Goal: Information Seeking & Learning: Learn about a topic

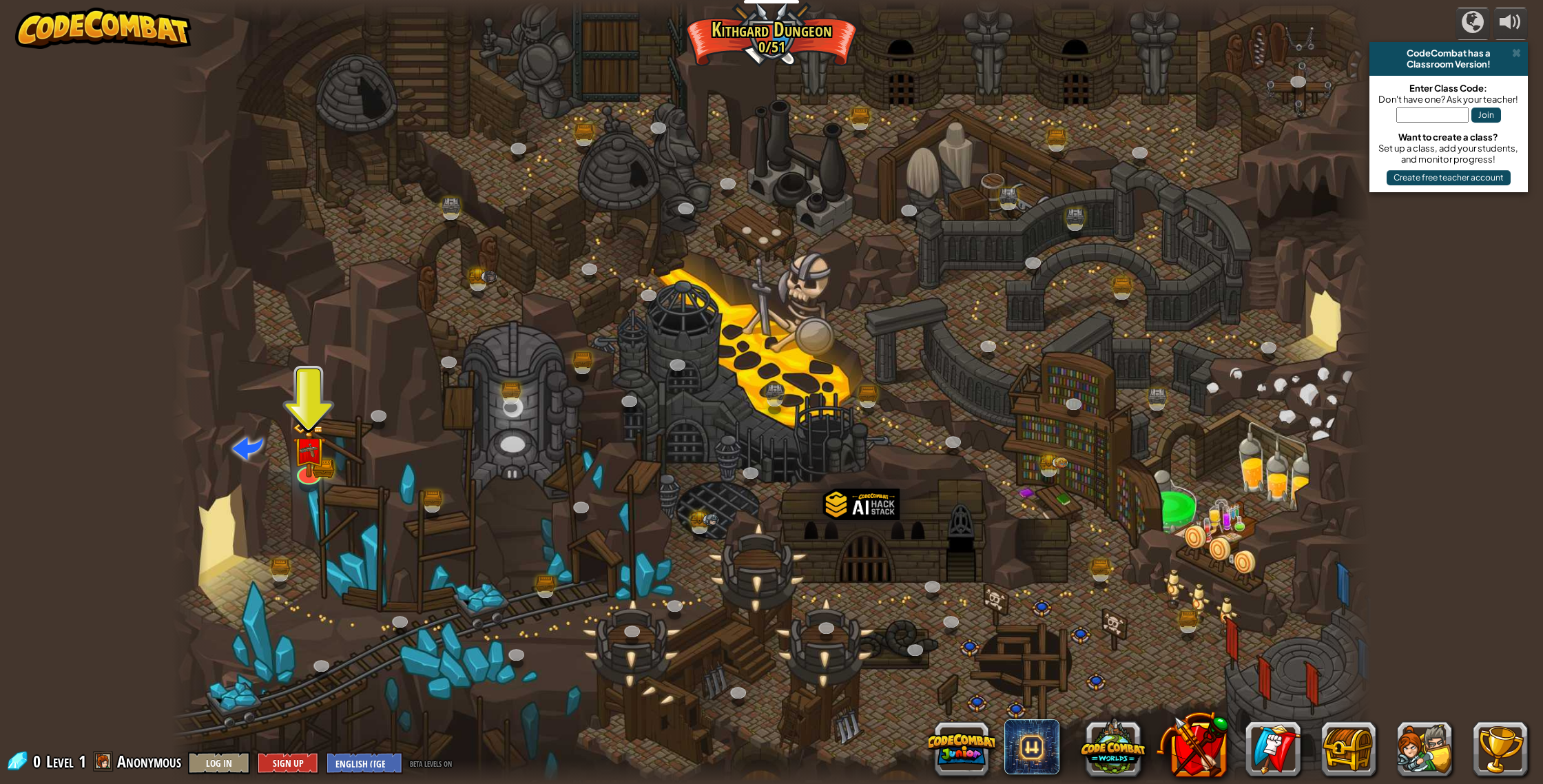
click at [843, 460] on div at bounding box center [771, 392] width 1199 height 784
click at [320, 453] on img at bounding box center [308, 436] width 34 height 75
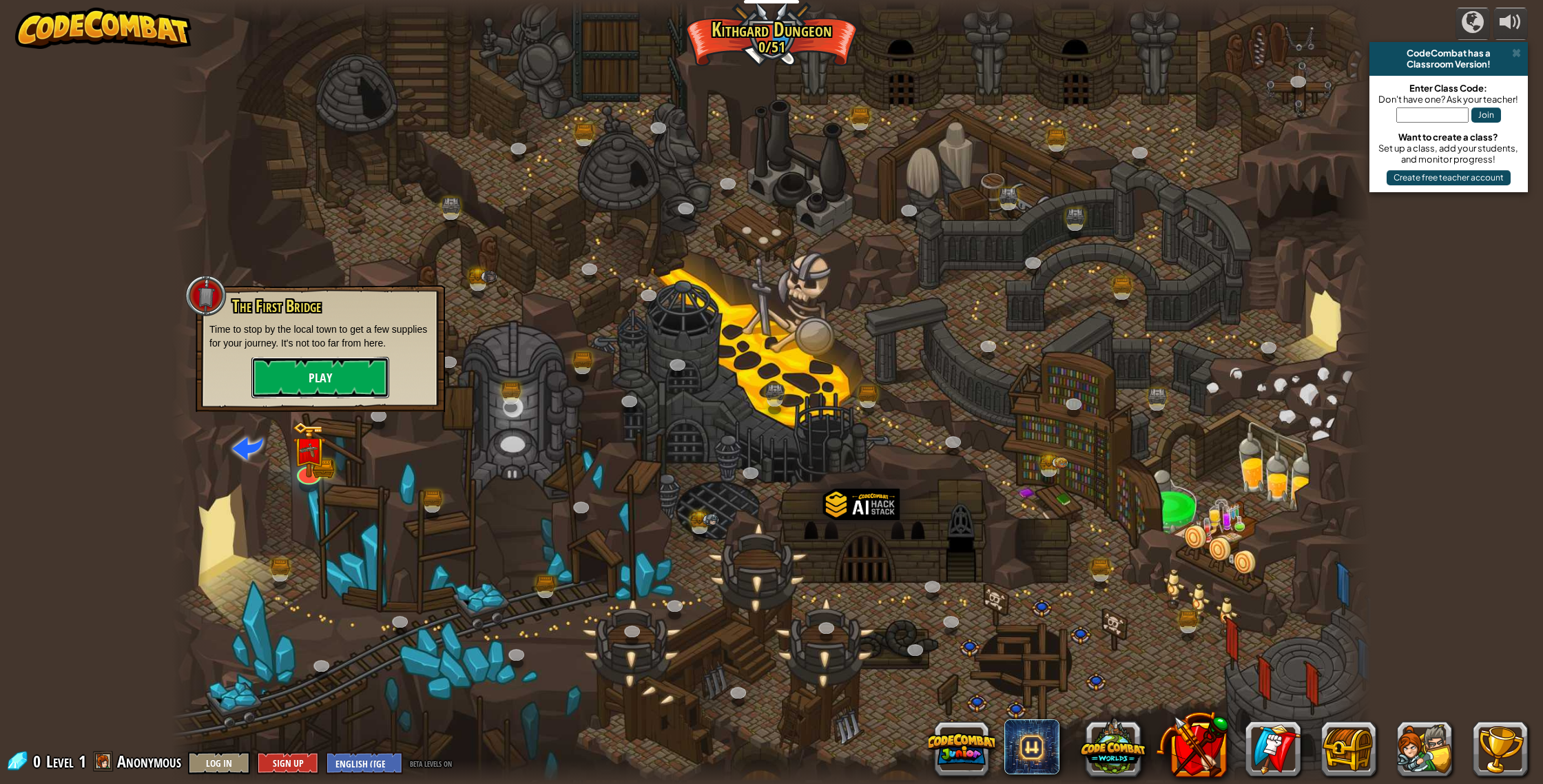
drag, startPoint x: 328, startPoint y: 389, endPoint x: 328, endPoint y: 374, distance: 15.0
click at [328, 374] on button "Play" at bounding box center [320, 377] width 138 height 41
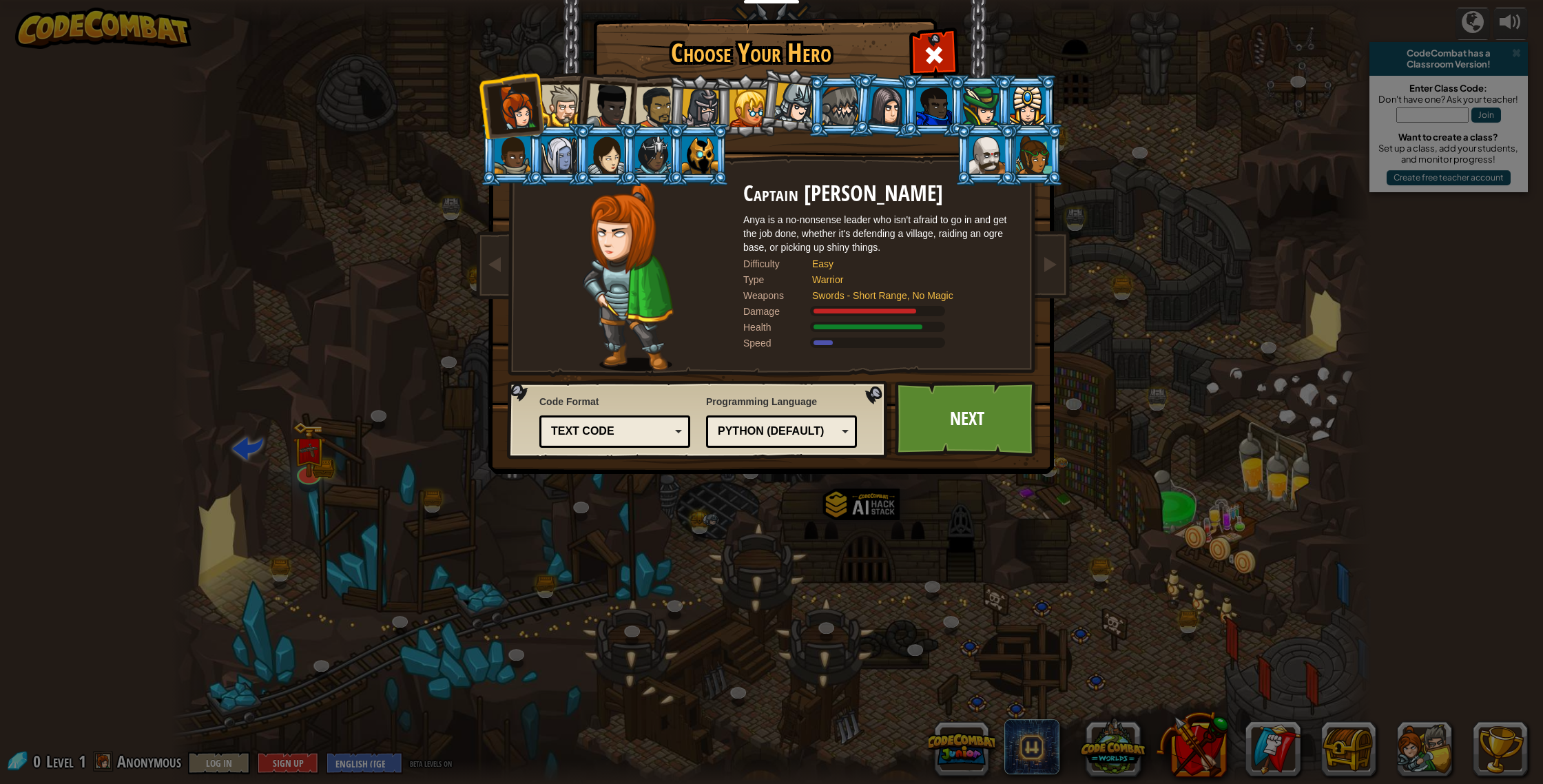
click at [1045, 426] on img at bounding box center [774, 227] width 597 height 493
click at [560, 101] on div at bounding box center [563, 106] width 42 height 42
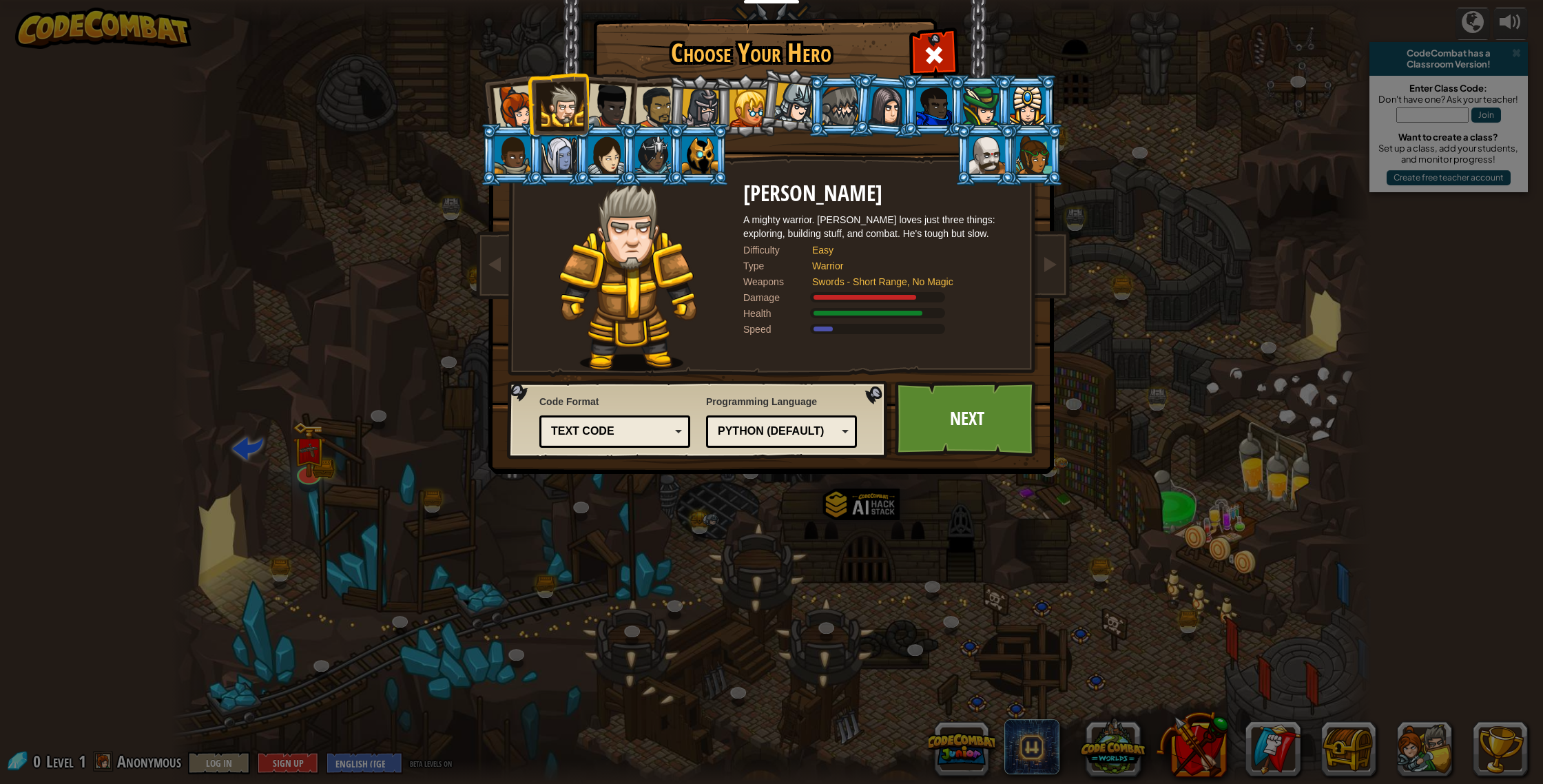
click at [611, 110] on div at bounding box center [609, 106] width 46 height 46
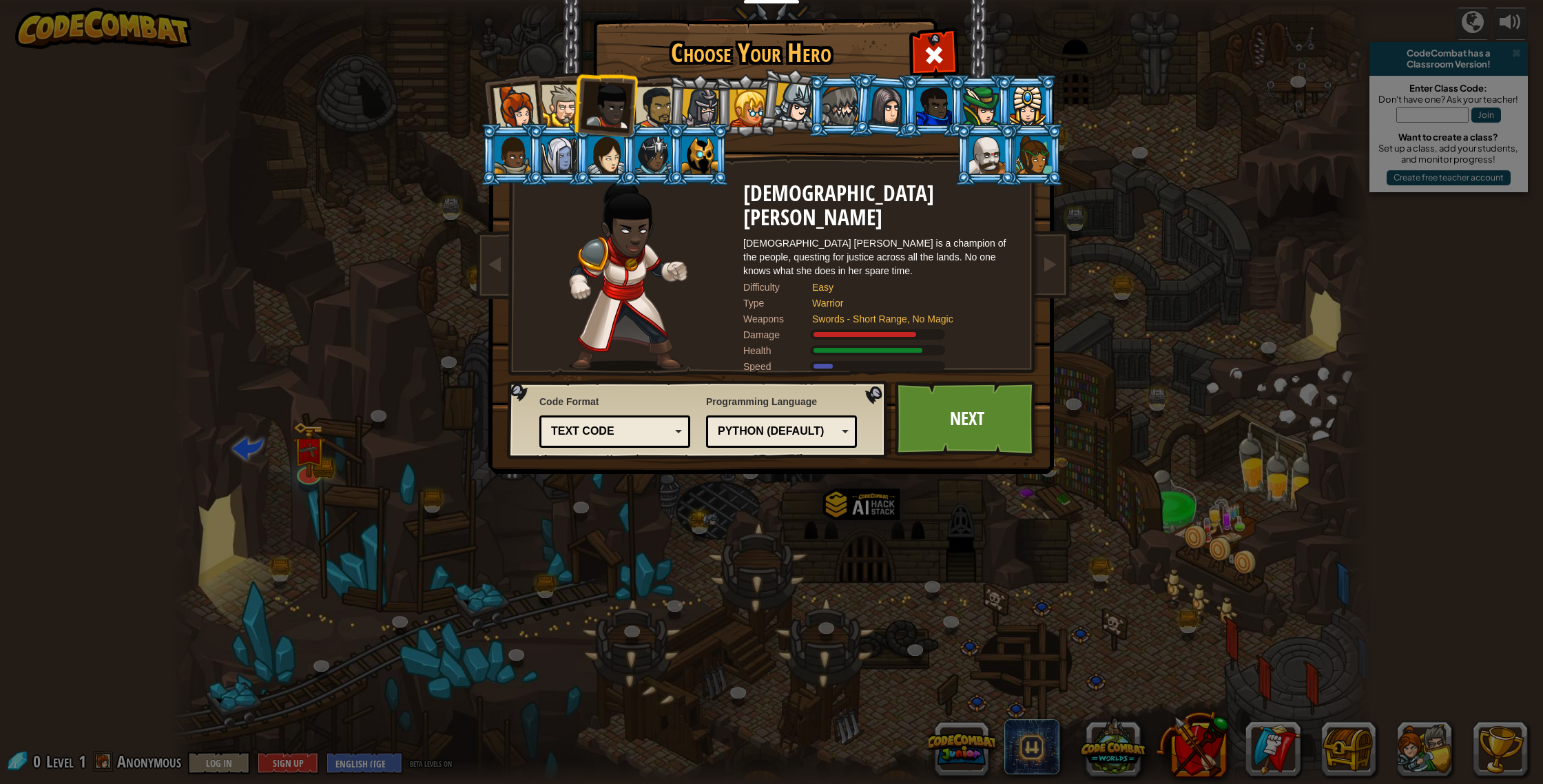
click at [564, 104] on div at bounding box center [563, 106] width 42 height 42
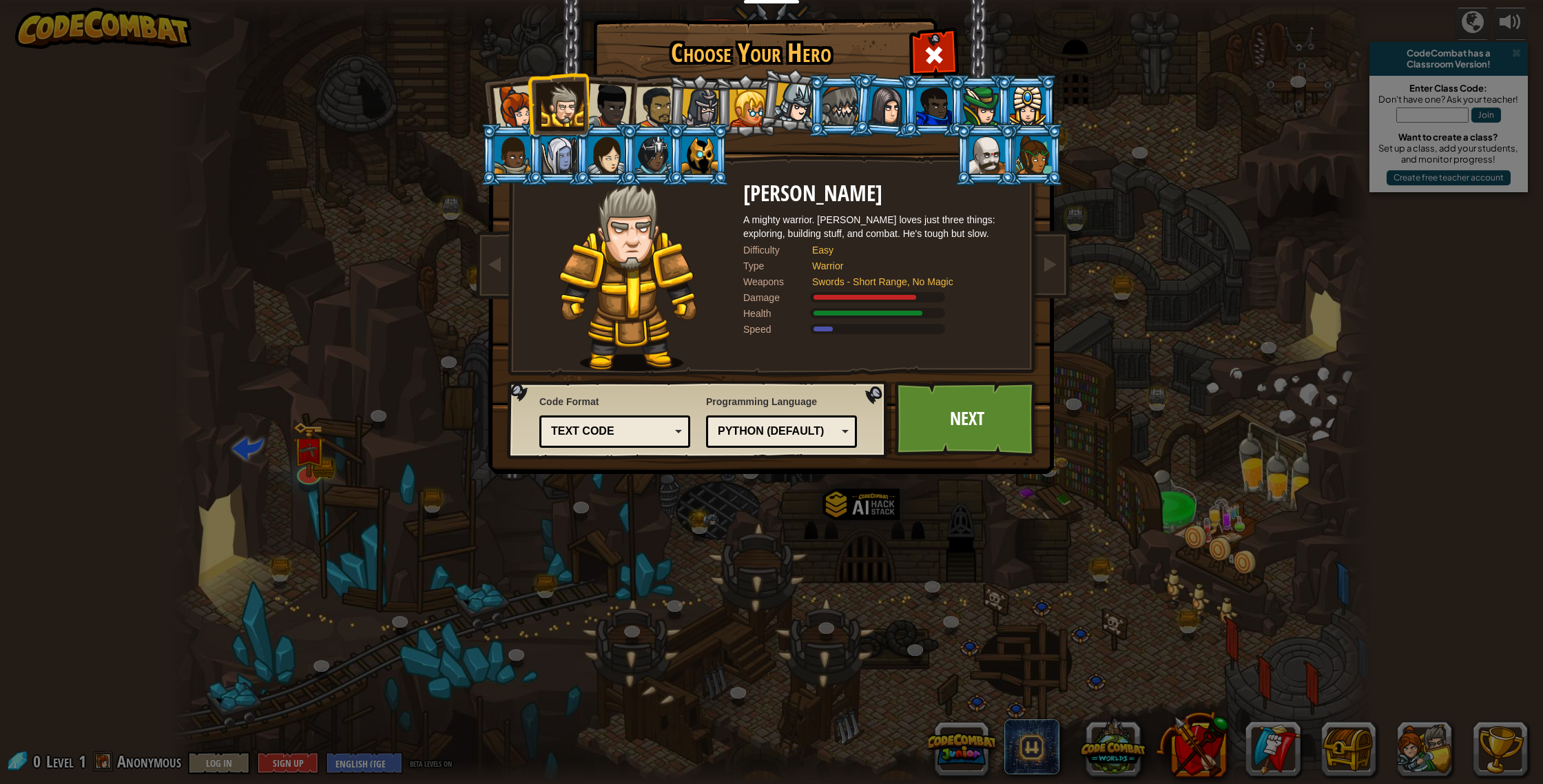
click at [1002, 141] on div at bounding box center [987, 155] width 36 height 37
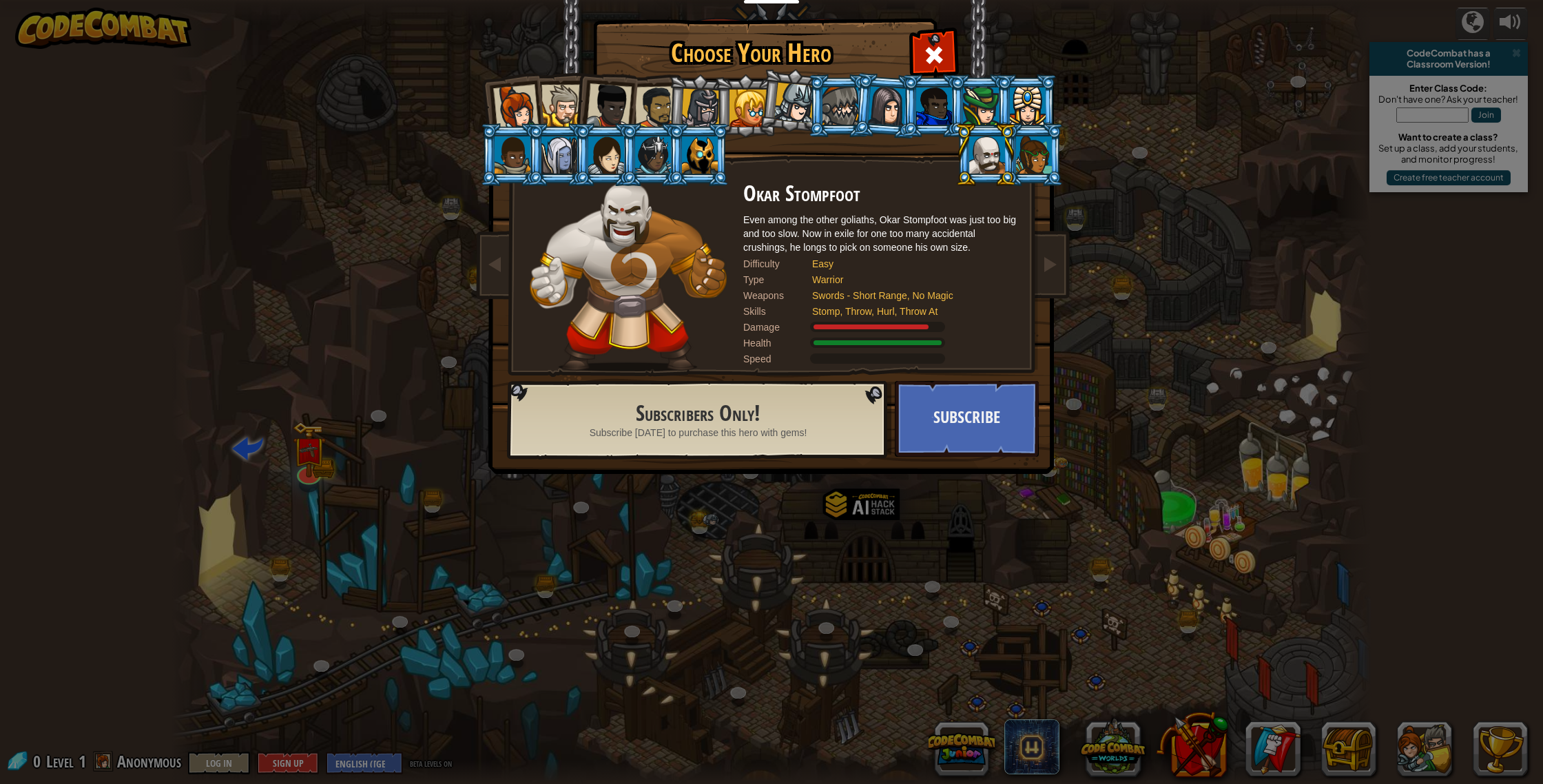
click at [753, 107] on div at bounding box center [748, 108] width 37 height 37
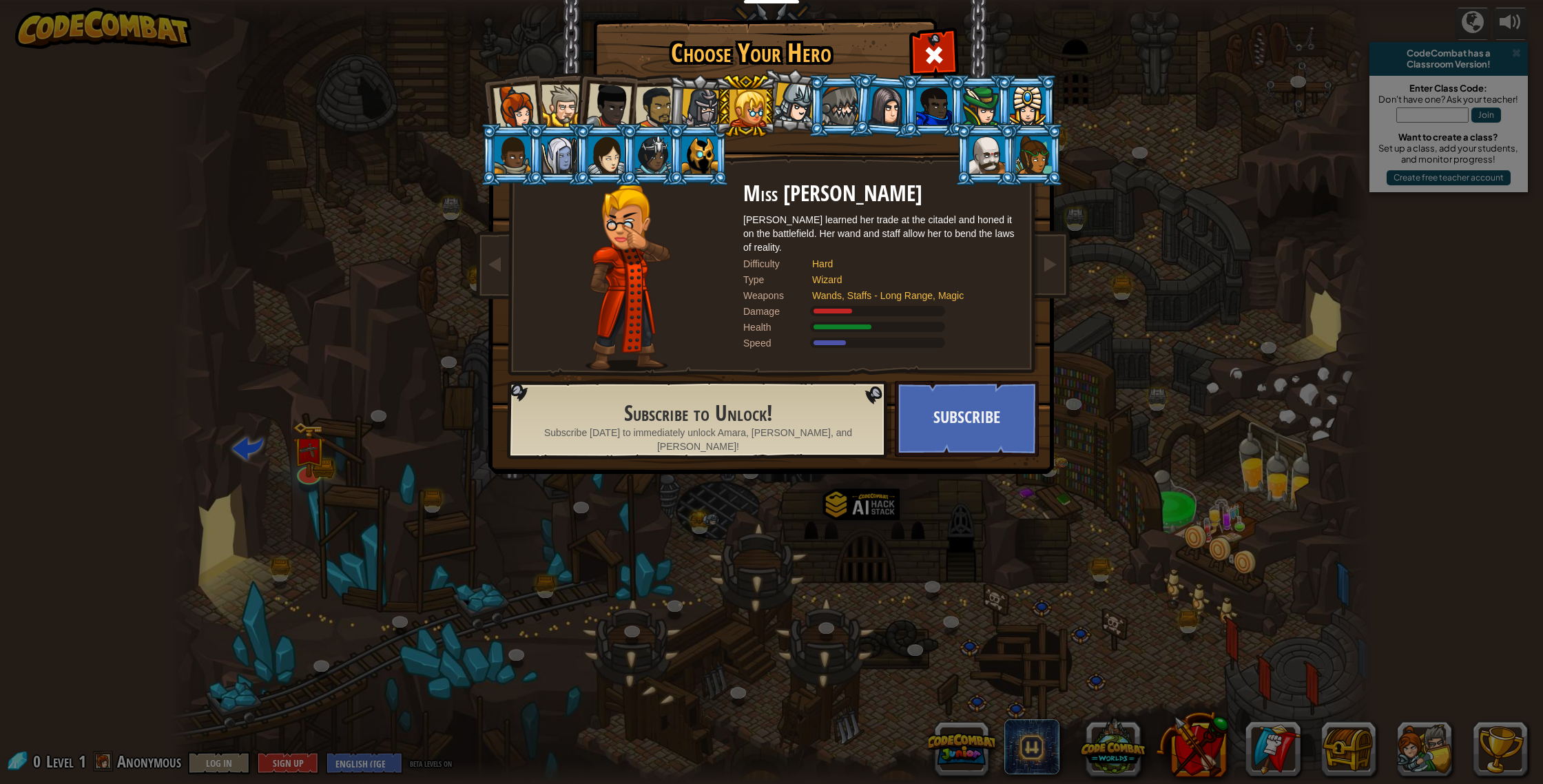
click at [655, 103] on div at bounding box center [656, 107] width 43 height 43
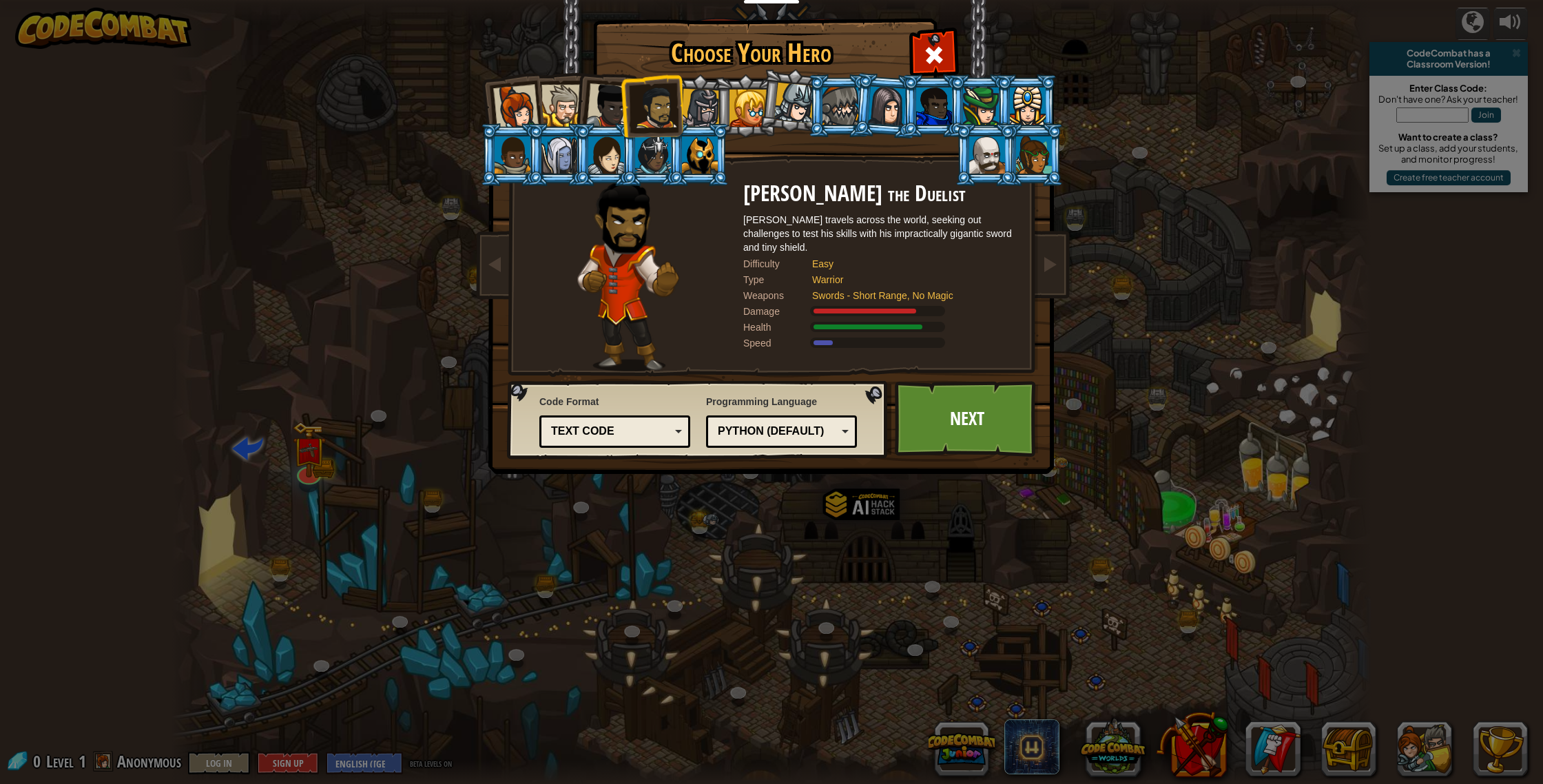
click at [601, 95] on div at bounding box center [609, 106] width 46 height 46
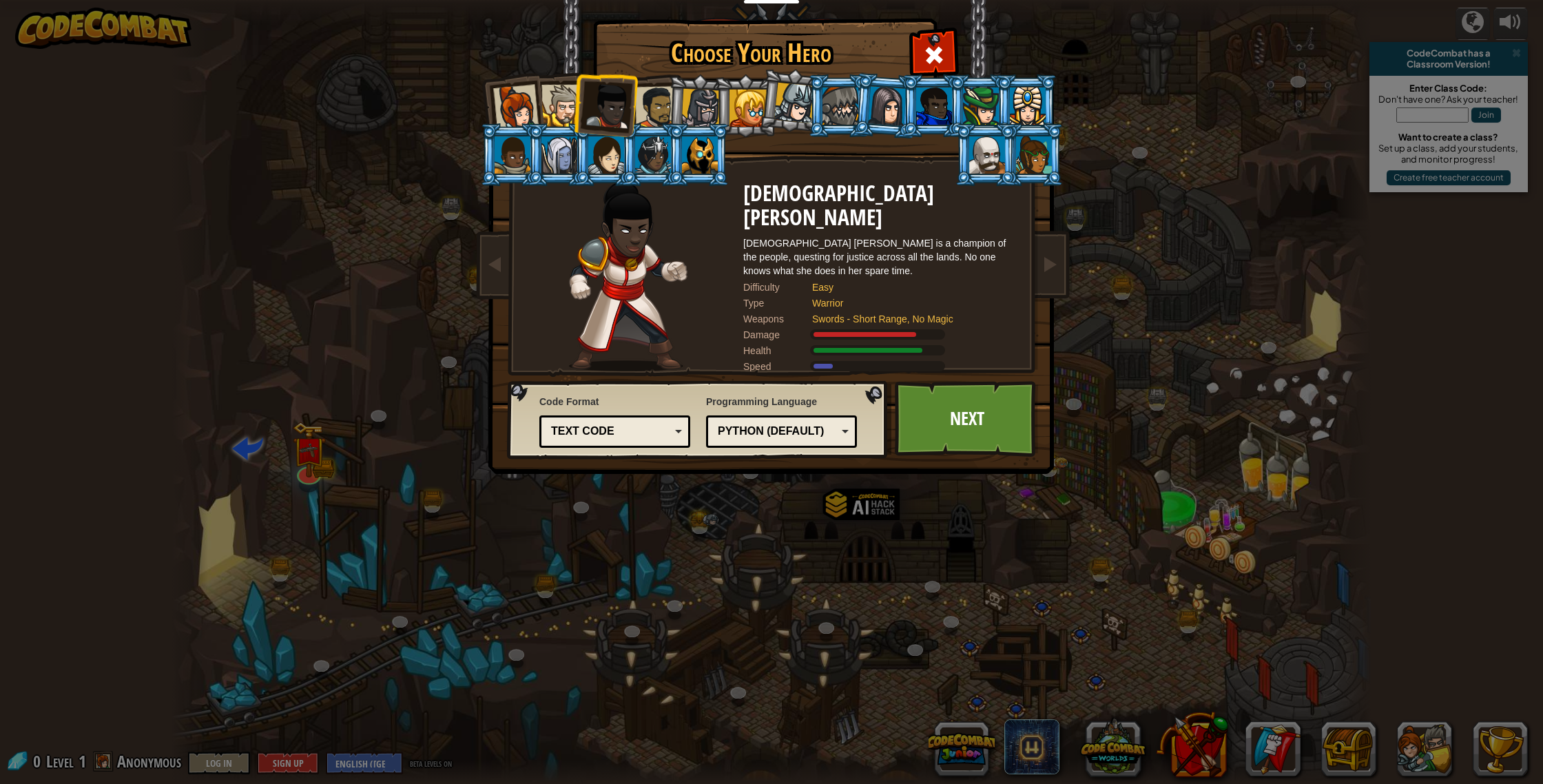
click at [556, 100] on div at bounding box center [563, 106] width 42 height 42
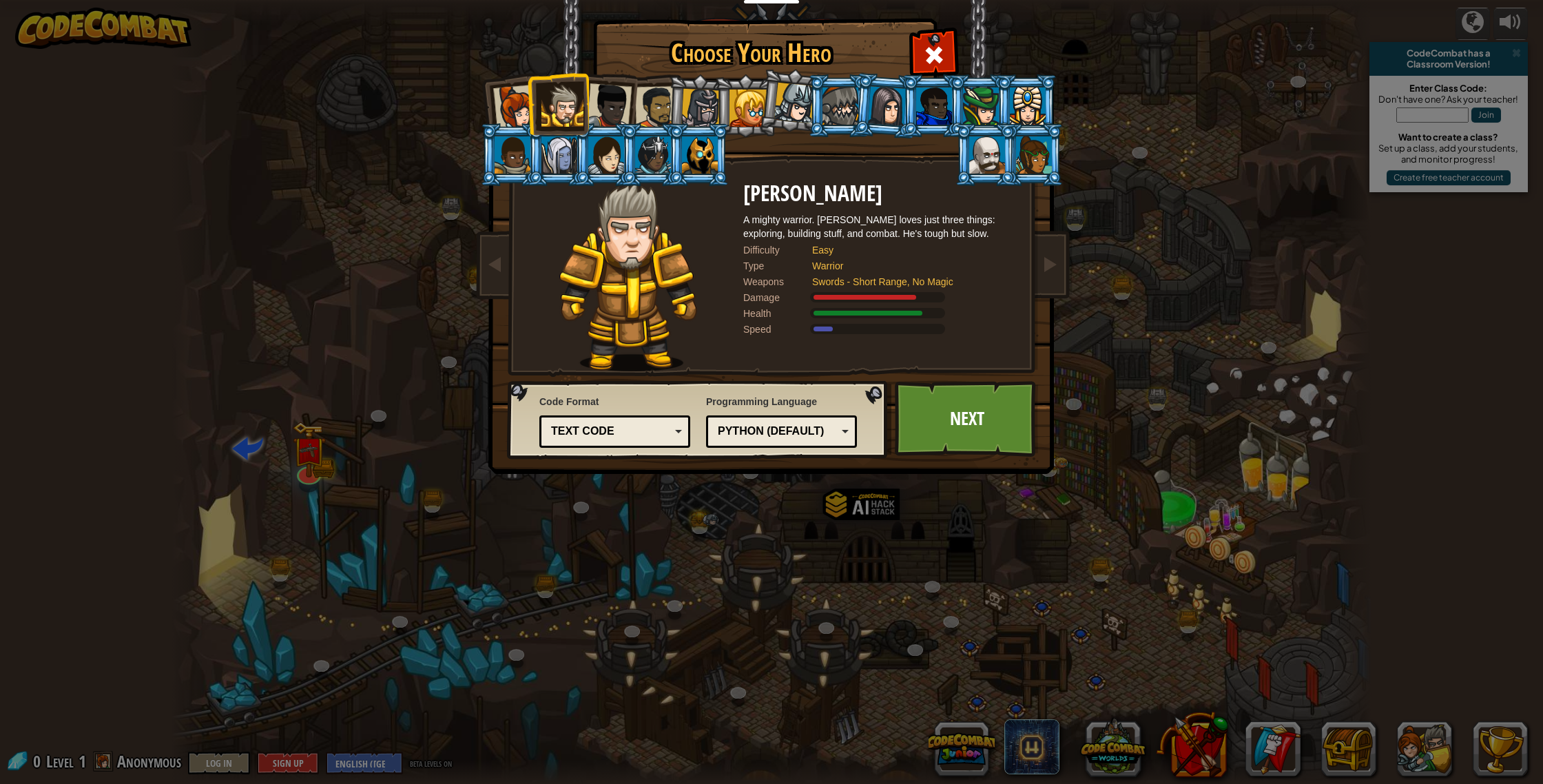
click at [620, 97] on div at bounding box center [609, 106] width 46 height 46
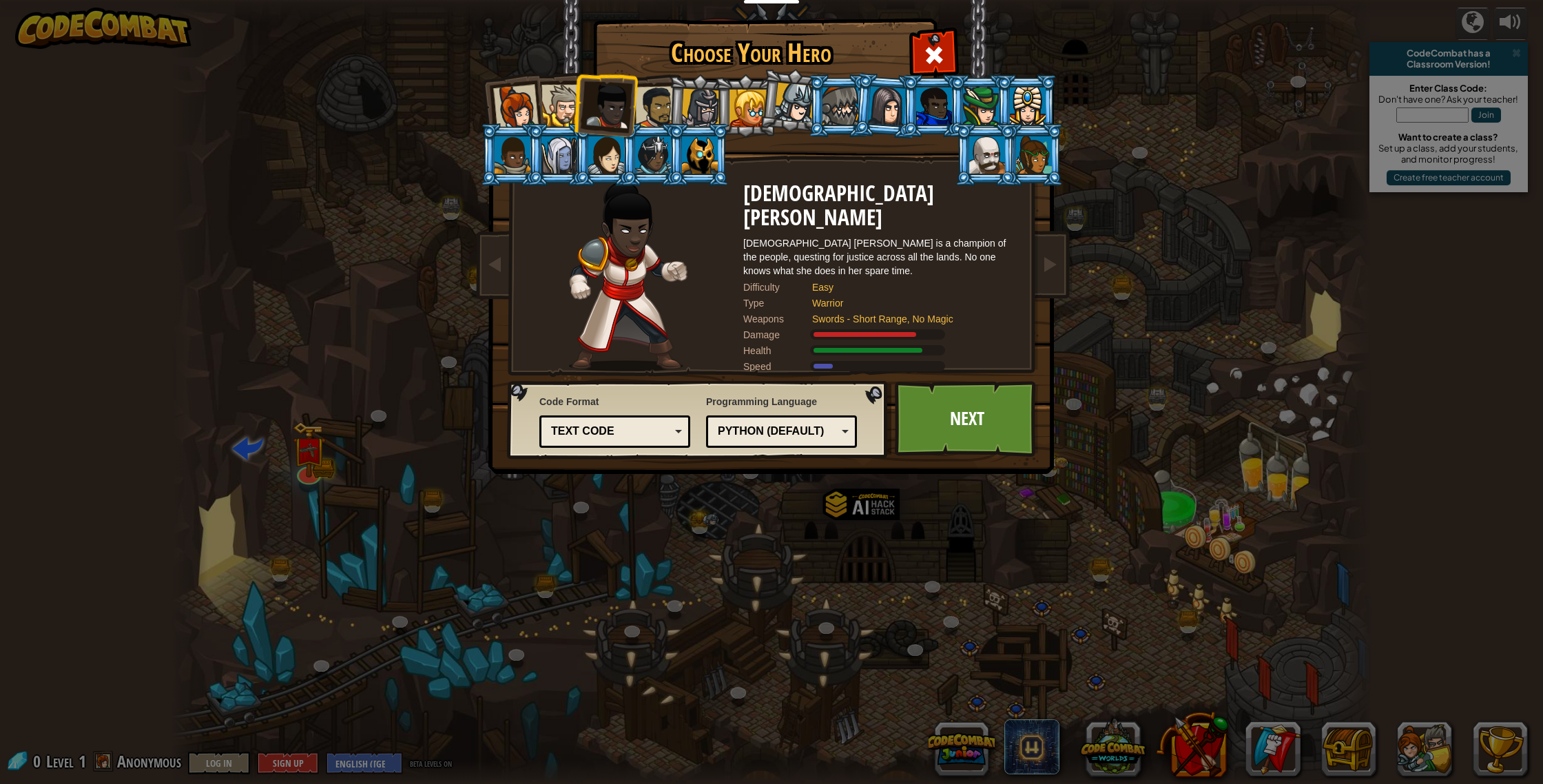
click at [654, 104] on div at bounding box center [656, 107] width 43 height 43
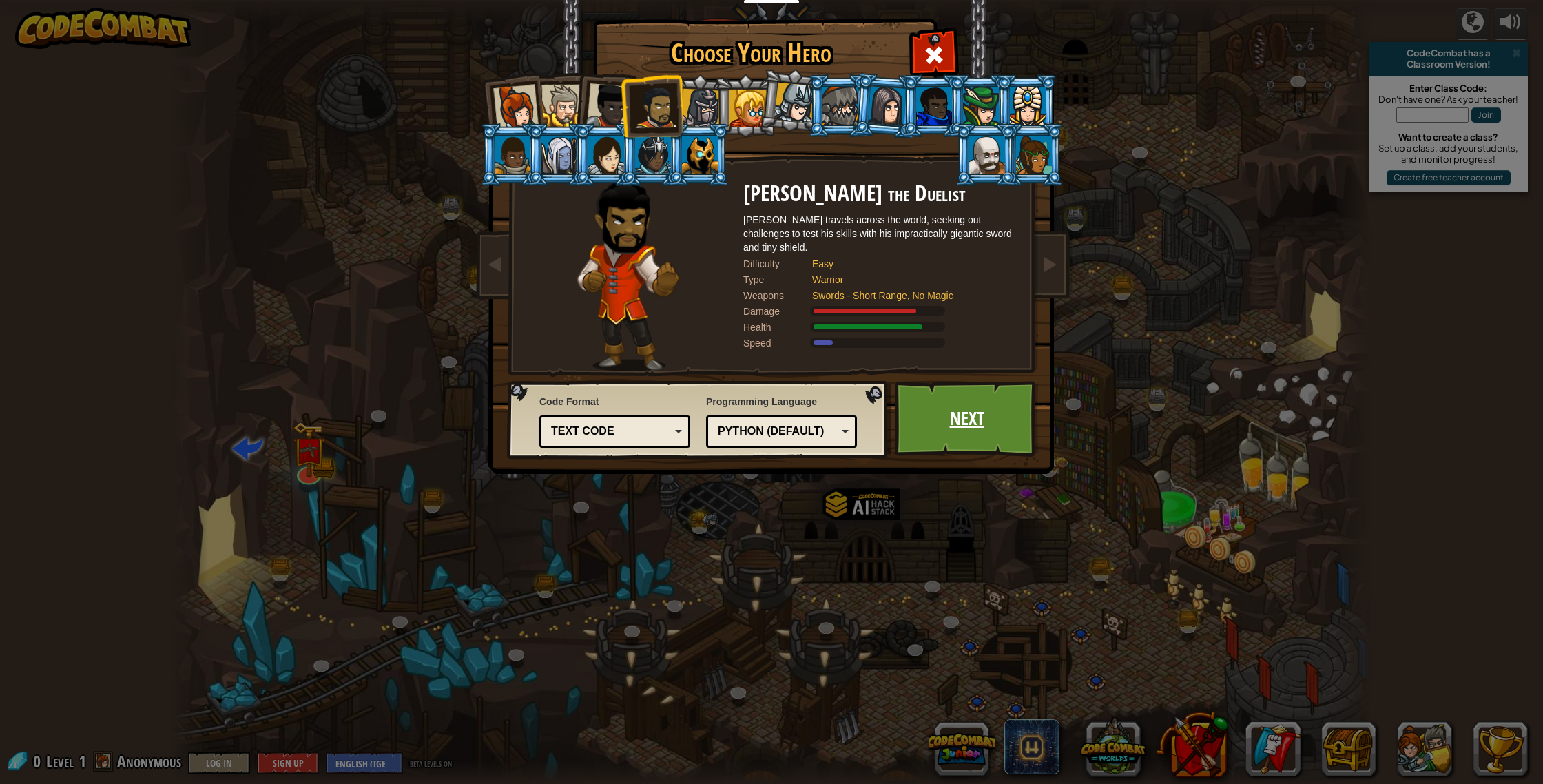
click at [989, 430] on link "Next" at bounding box center [966, 419] width 144 height 76
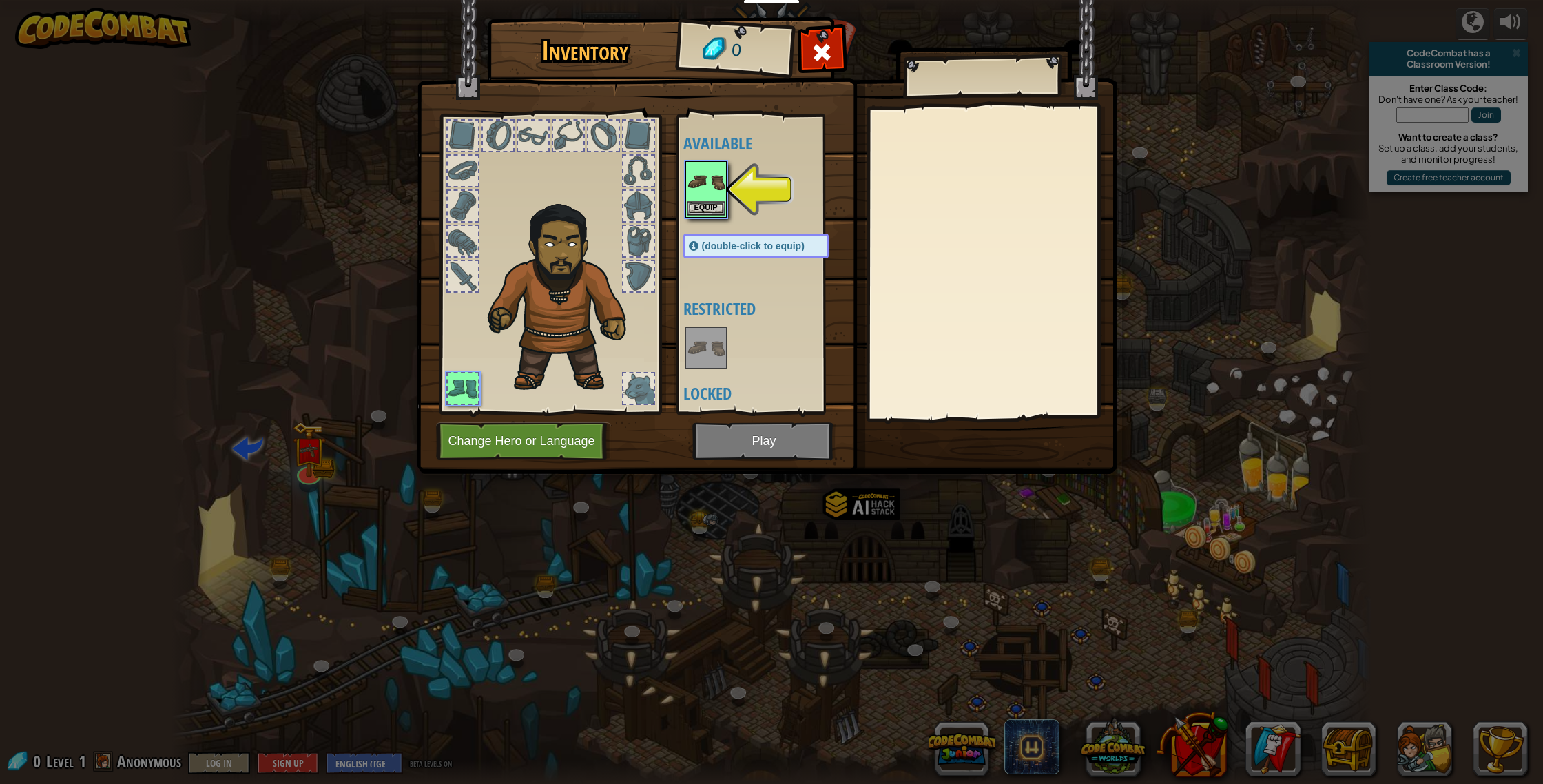
click at [717, 198] on img at bounding box center [706, 182] width 39 height 39
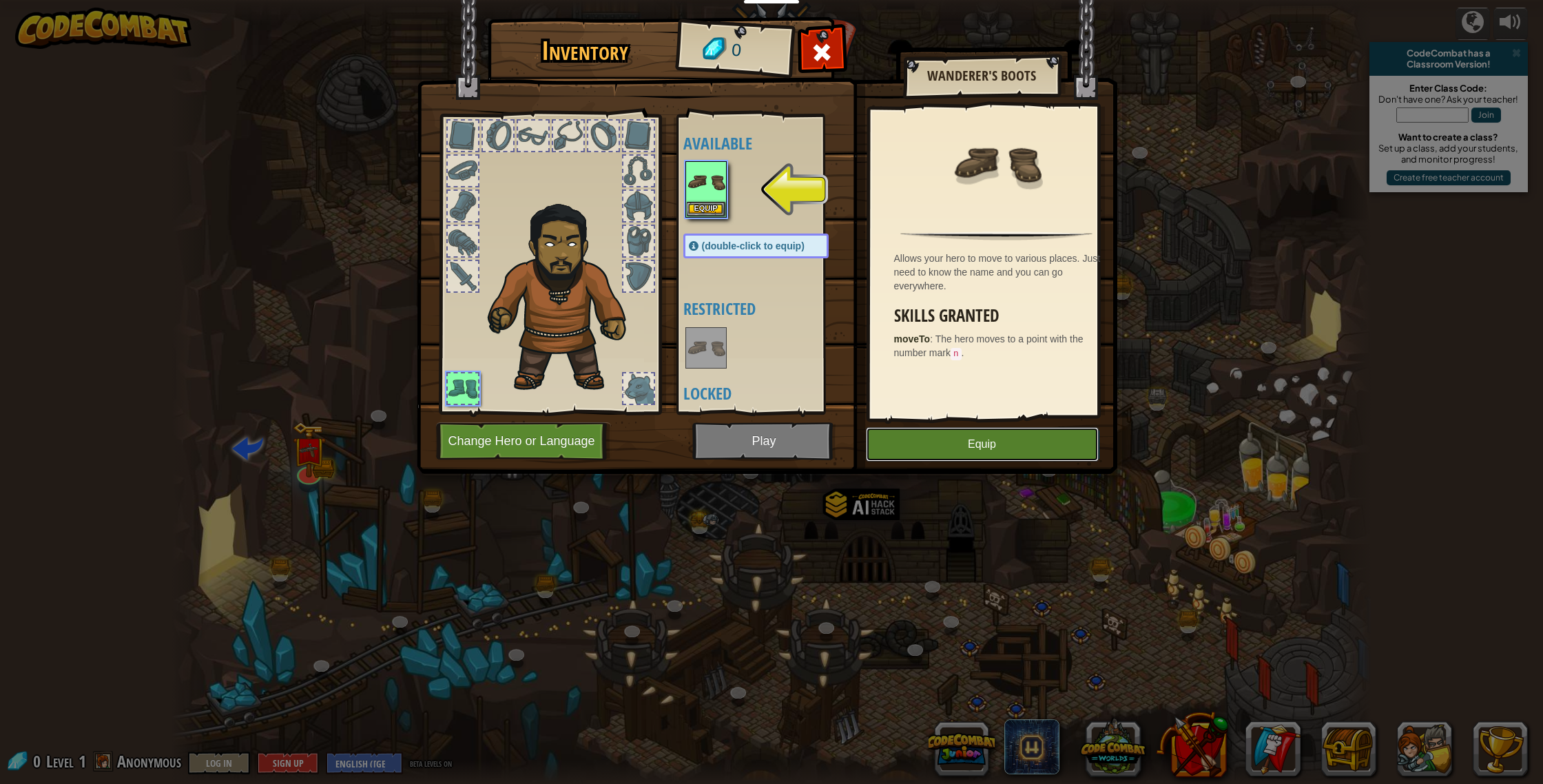
click at [959, 449] on button "Equip" at bounding box center [983, 444] width 233 height 34
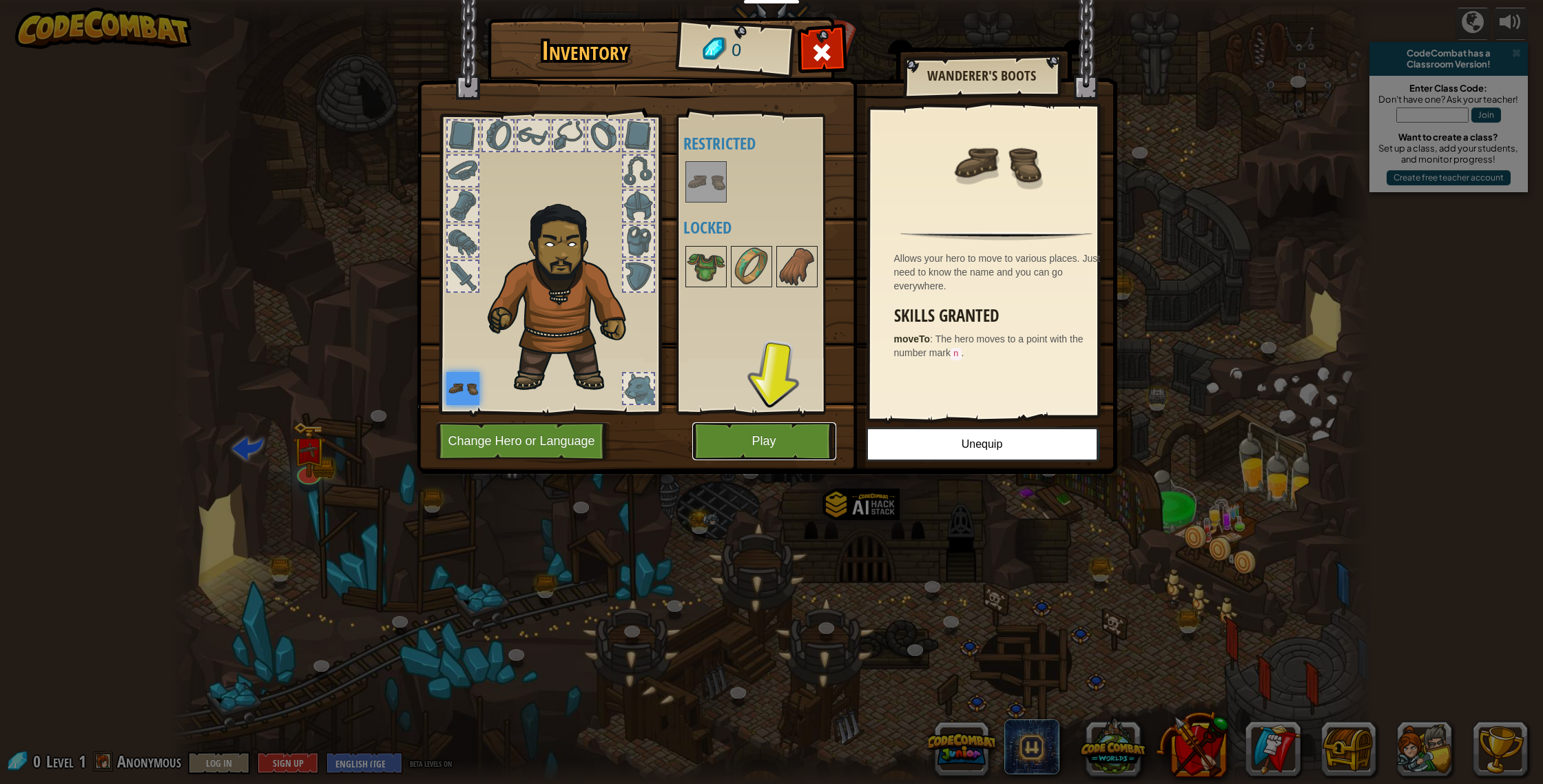
click at [726, 448] on button "Play" at bounding box center [764, 441] width 144 height 38
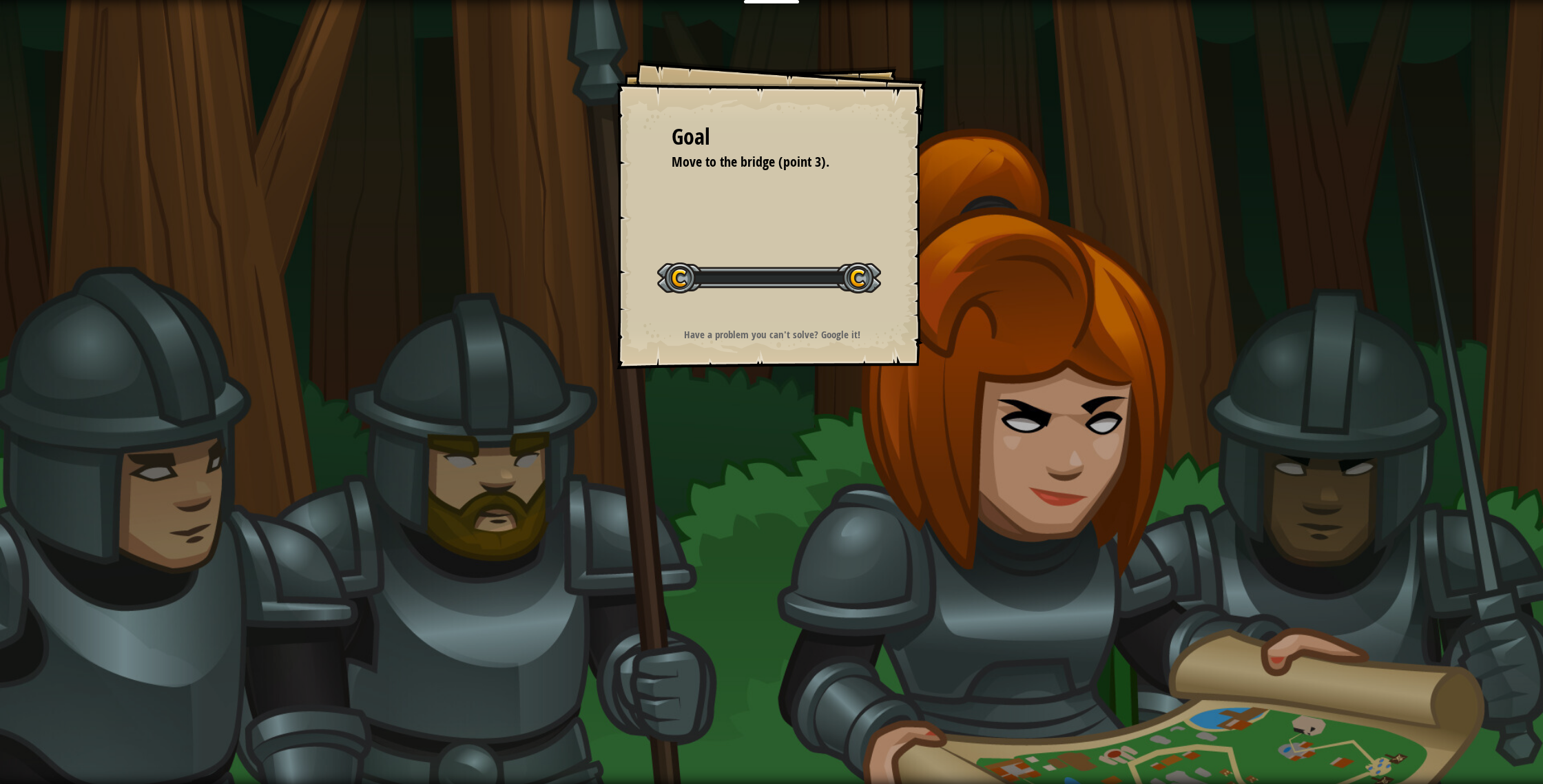
click at [727, 447] on div "Goal Move to the bridge (point 3). Start Level Error loading from server. Try r…" at bounding box center [772, 392] width 1543 height 784
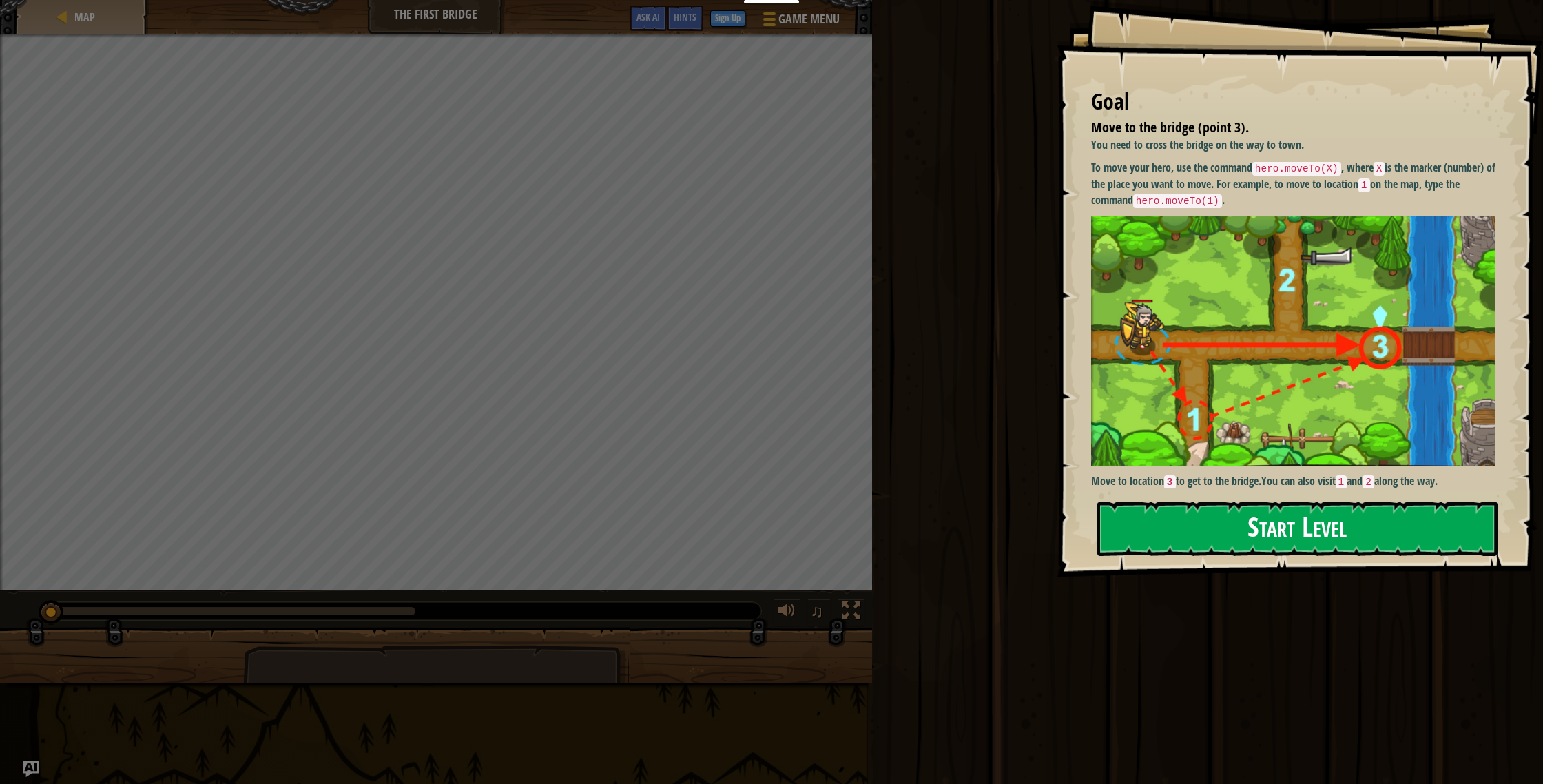
drag, startPoint x: 1219, startPoint y: 496, endPoint x: 1210, endPoint y: 509, distance: 15.8
click at [1214, 507] on div "Goal Move to the bridge (point 3). You need to cross the bridge on the way to t…" at bounding box center [1300, 289] width 486 height 577
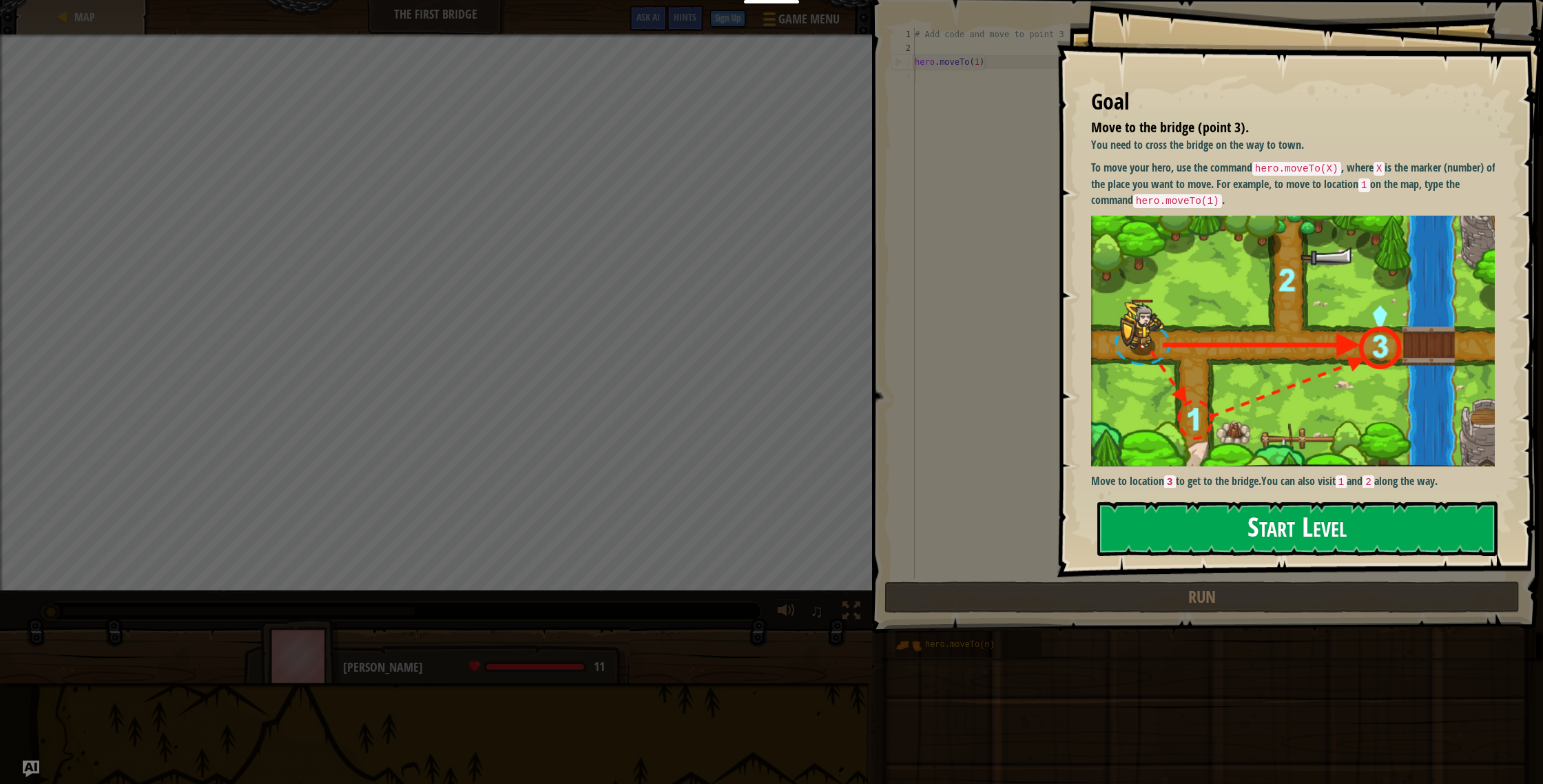
click at [1145, 528] on button "Start Level" at bounding box center [1298, 528] width 400 height 54
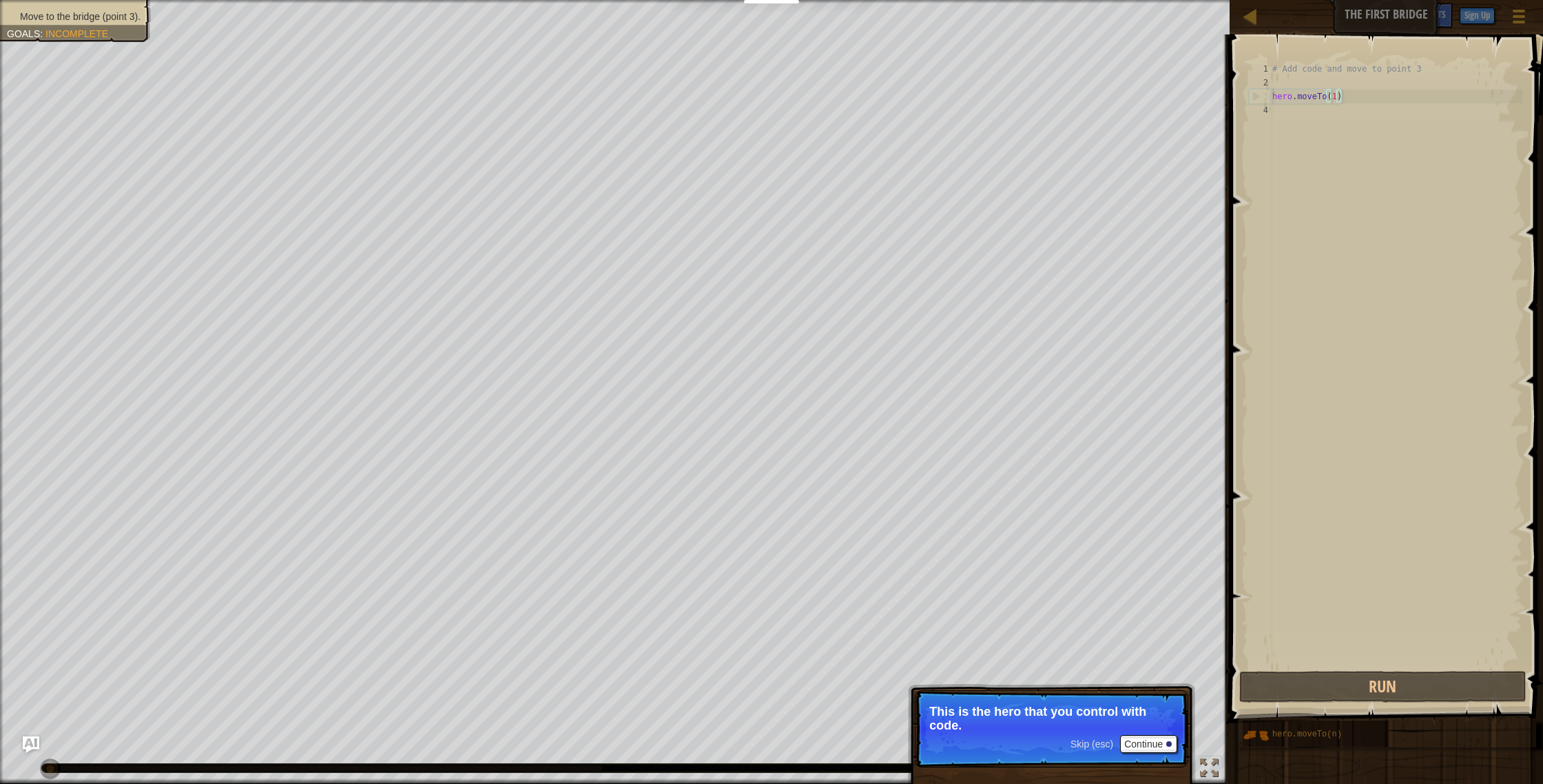
click at [1332, 90] on div "# Add code and move to point 3 hero . moveTo ( 1 )" at bounding box center [1396, 378] width 253 height 633
type textarea "hero.moveTo(1)"
